Goal: Find specific page/section: Find specific page/section

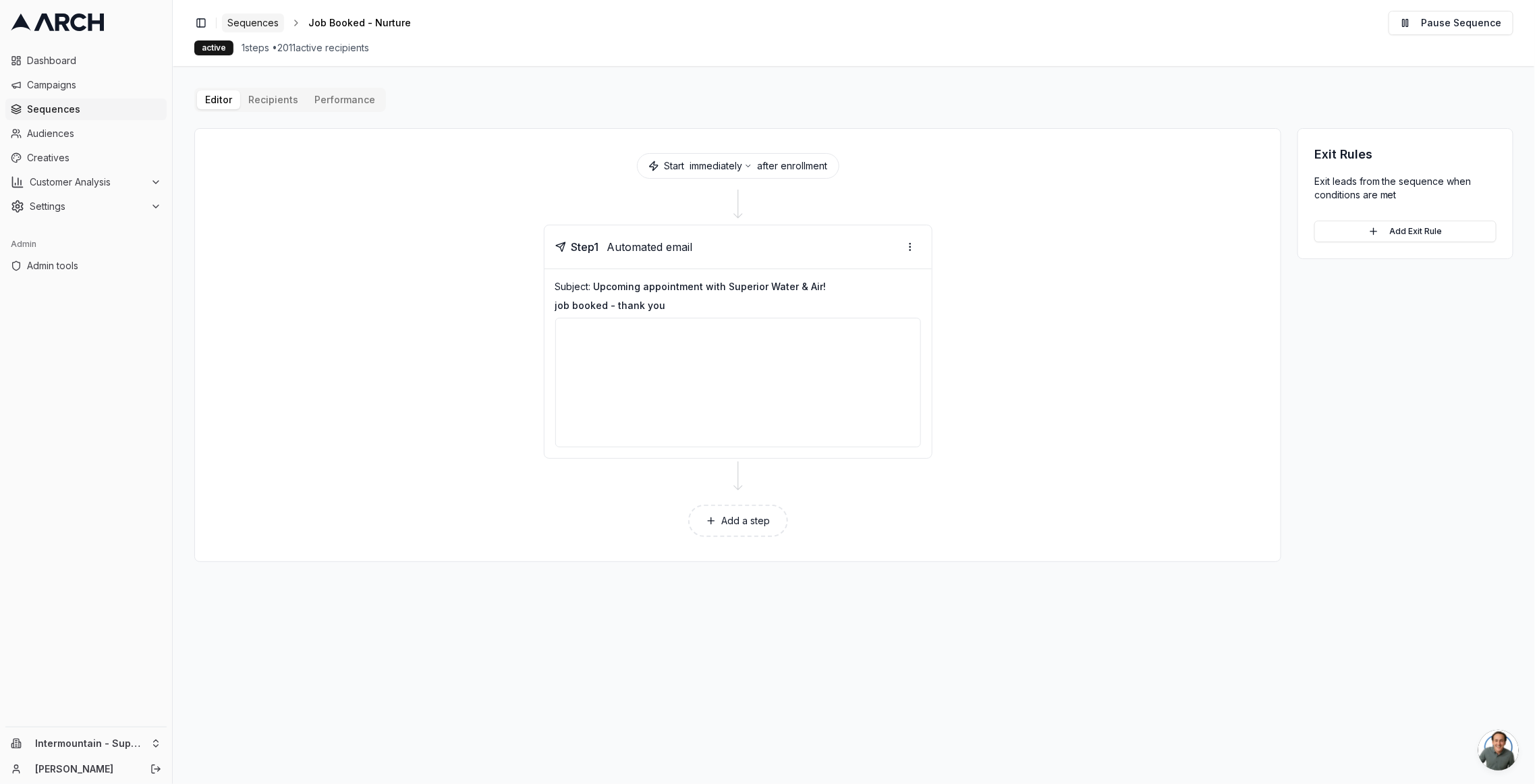
click at [250, 21] on span "Sequences" at bounding box center [252, 23] width 51 height 13
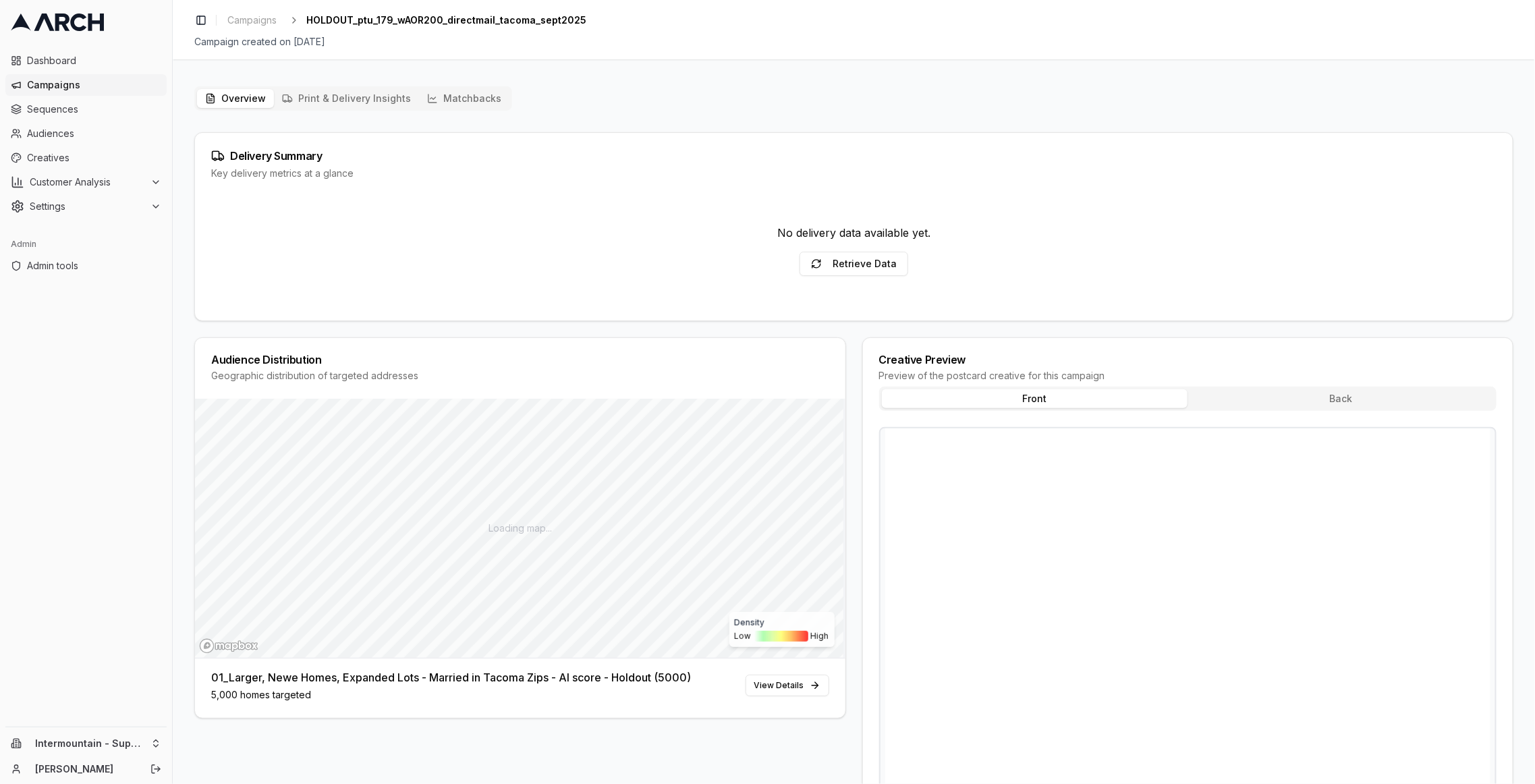
click at [382, 101] on button "Print & Delivery Insights" at bounding box center [346, 98] width 145 height 19
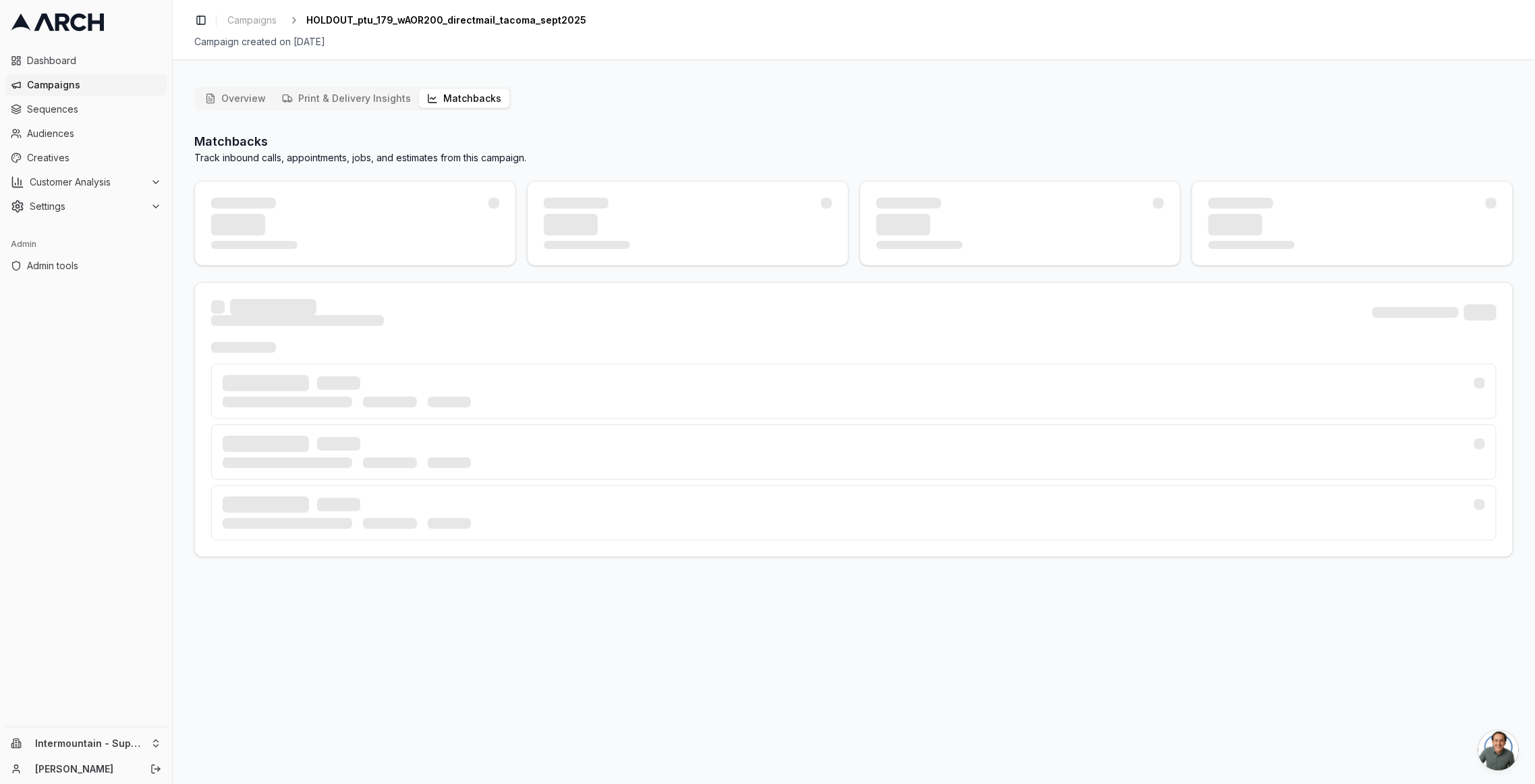
click at [473, 90] on button "Matchbacks" at bounding box center [465, 98] width 90 height 19
